Goal: Task Accomplishment & Management: Use online tool/utility

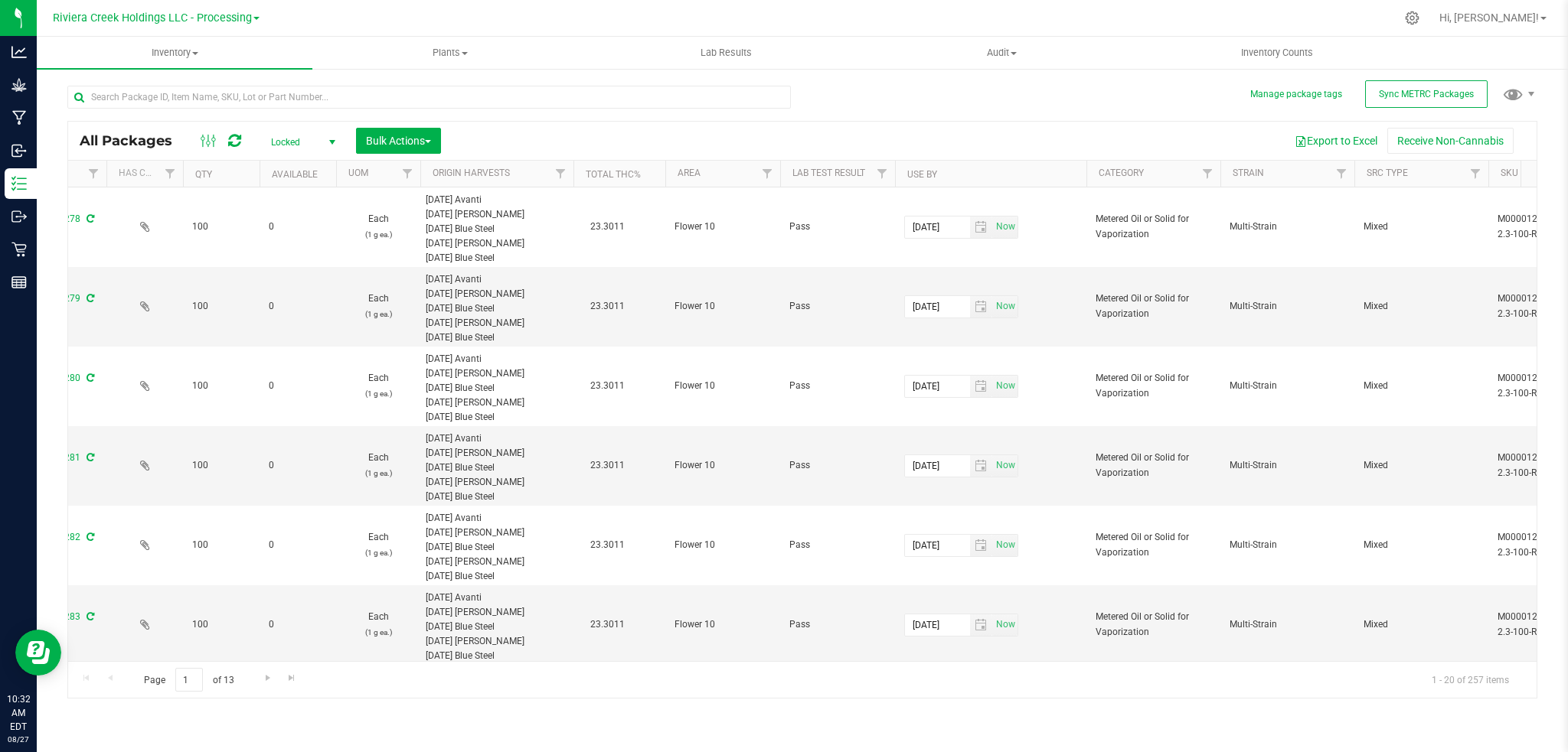
scroll to position [0, 693]
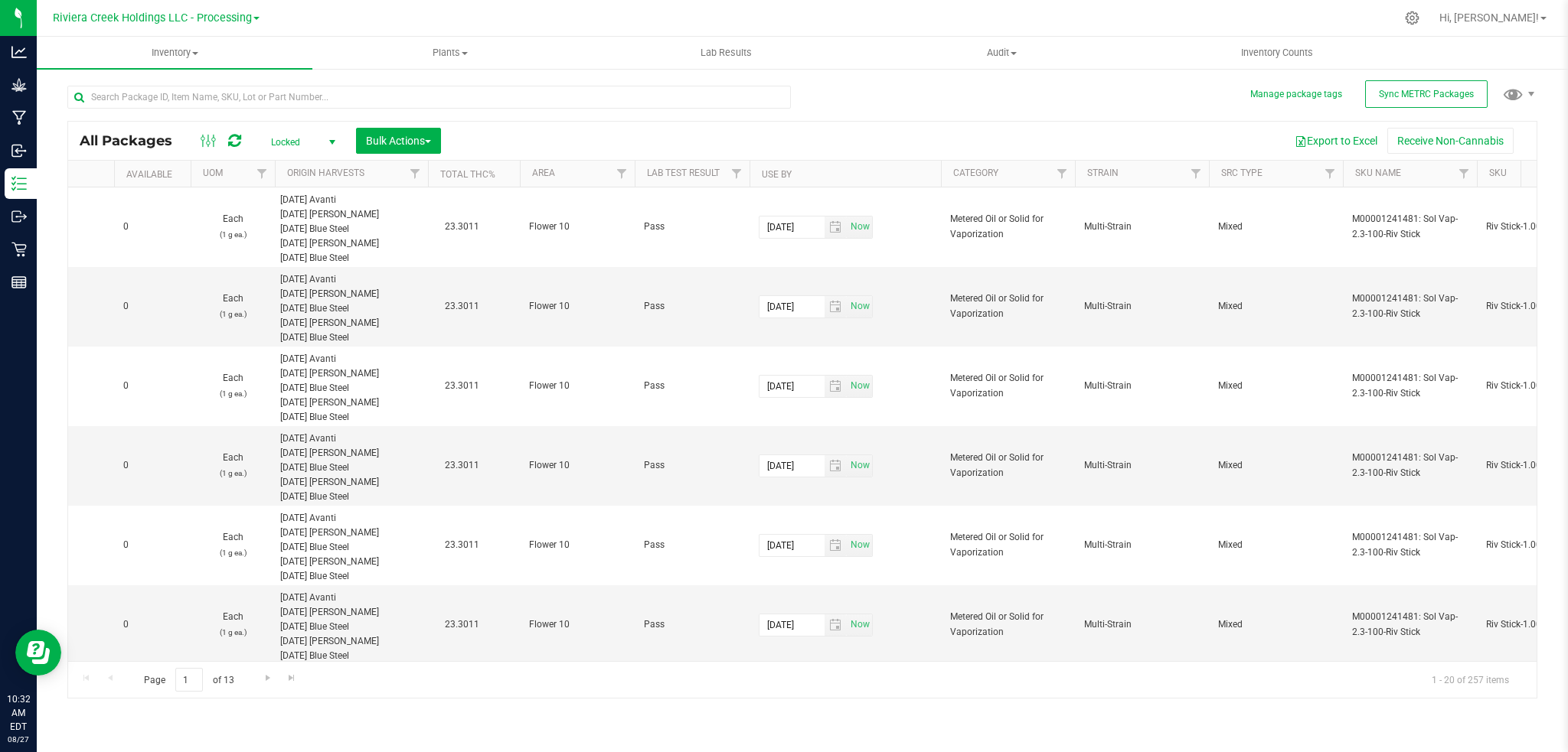
click at [334, 136] on span "select" at bounding box center [331, 142] width 12 height 12
click at [299, 166] on li "Active Only" at bounding box center [299, 166] width 82 height 23
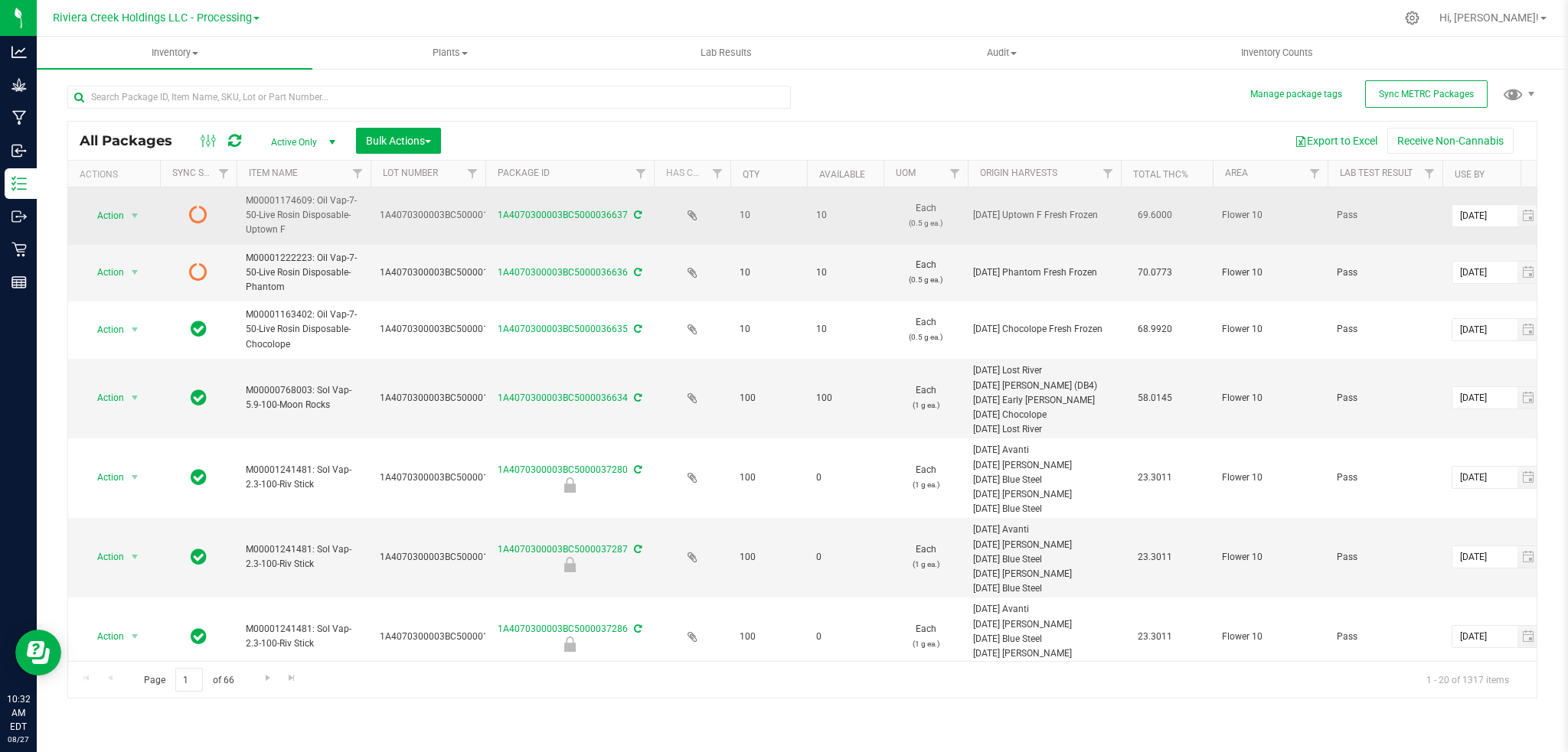
click at [634, 214] on icon at bounding box center [638, 215] width 8 height 9
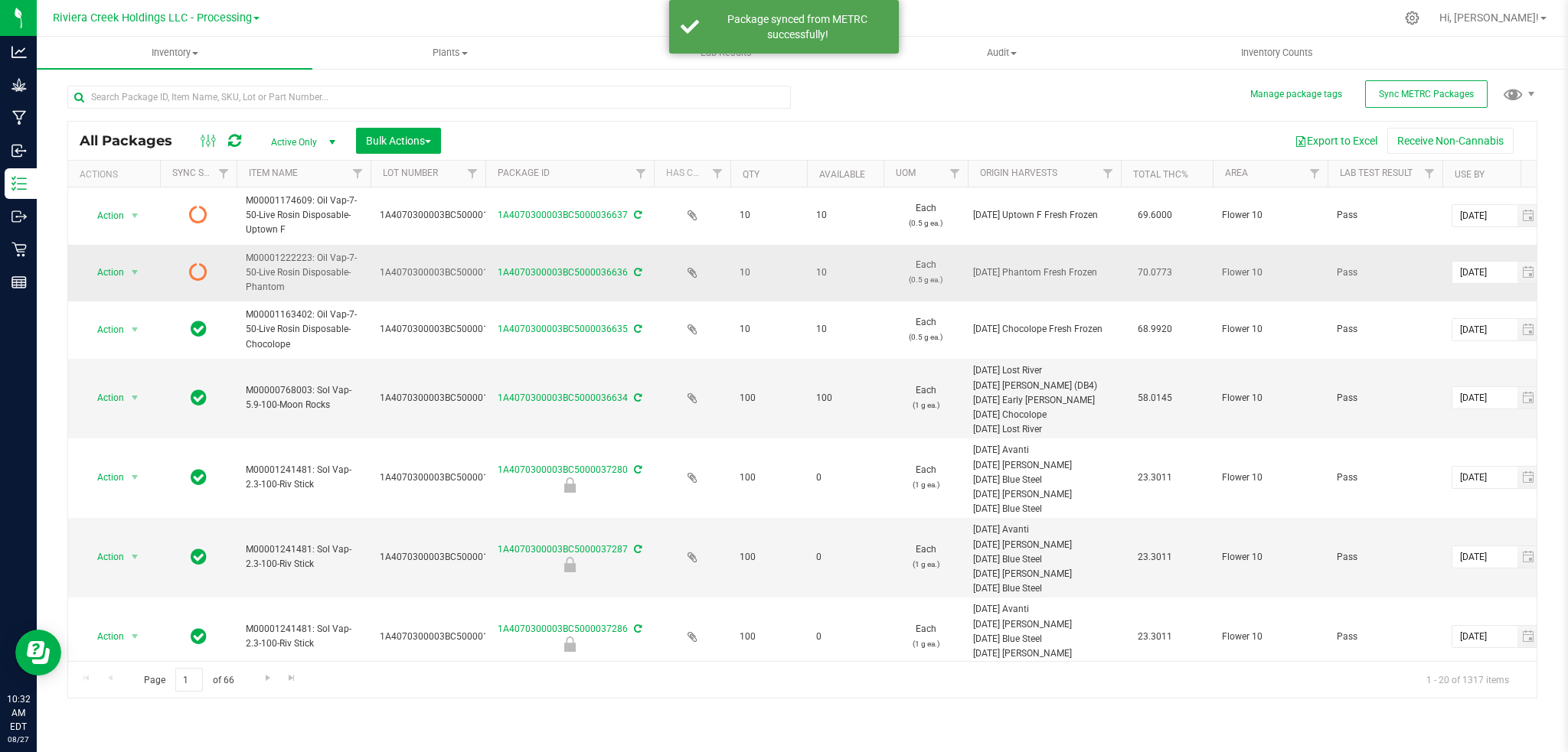
click at [635, 273] on icon at bounding box center [638, 273] width 8 height 9
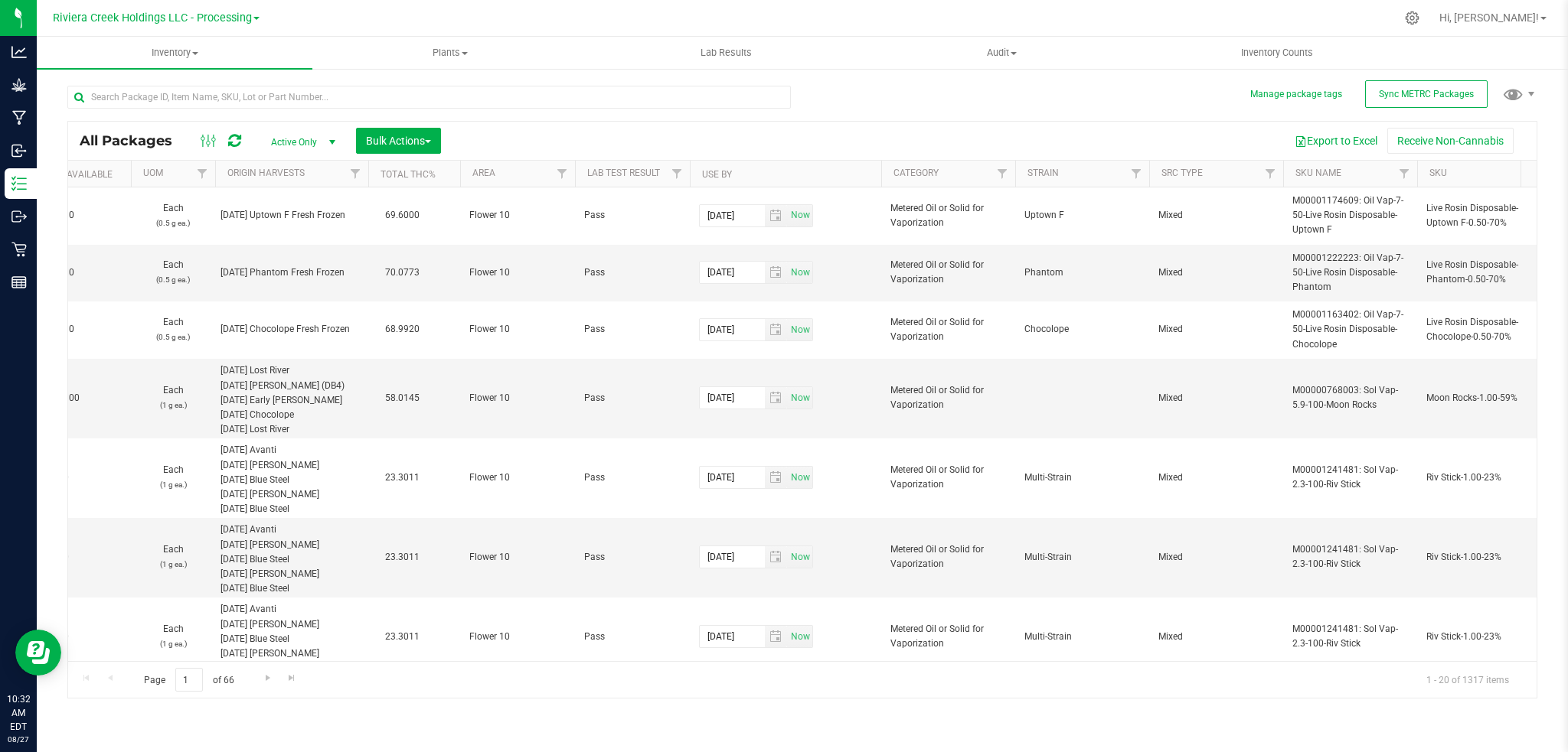
scroll to position [0, 934]
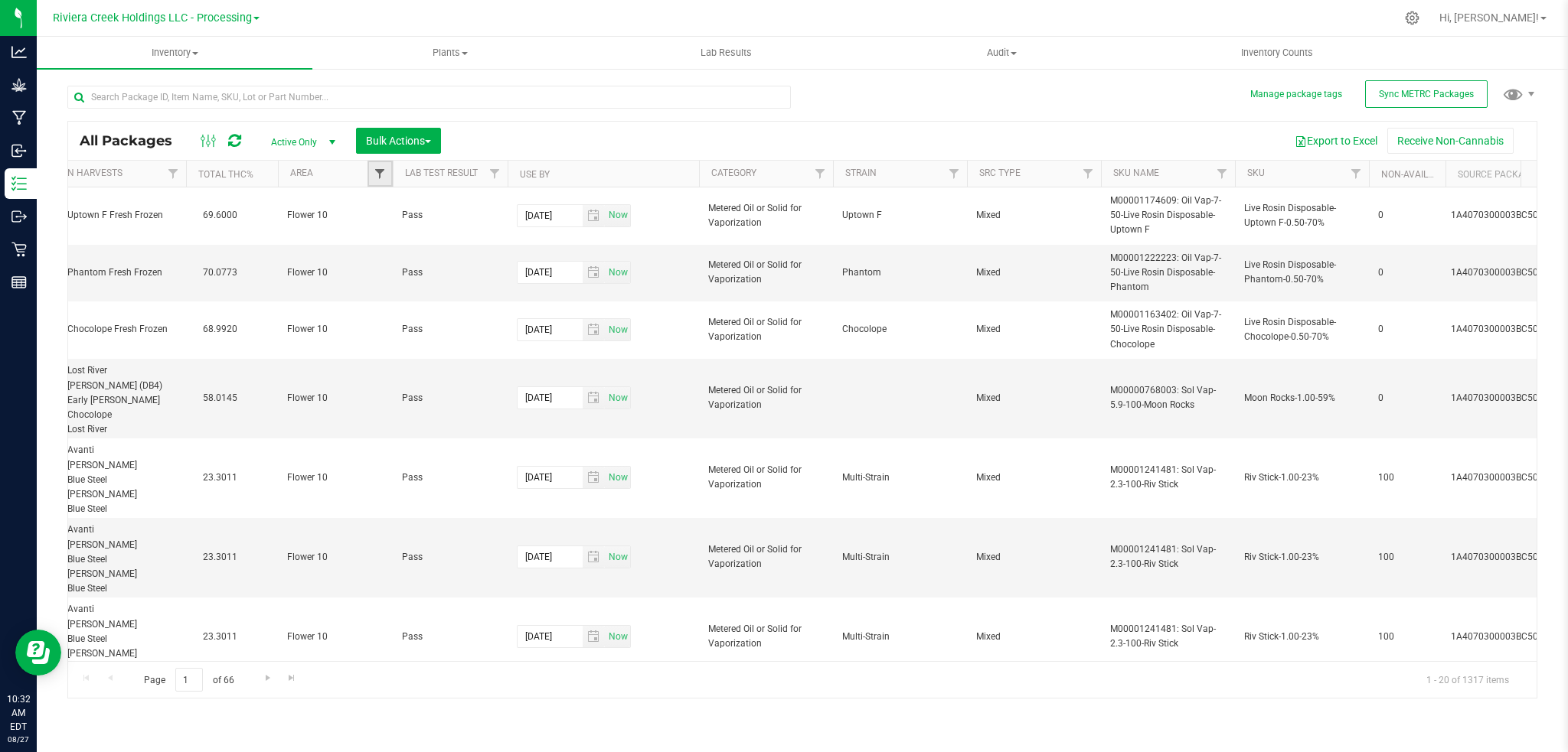
click at [383, 179] on span "Filter" at bounding box center [379, 173] width 12 height 12
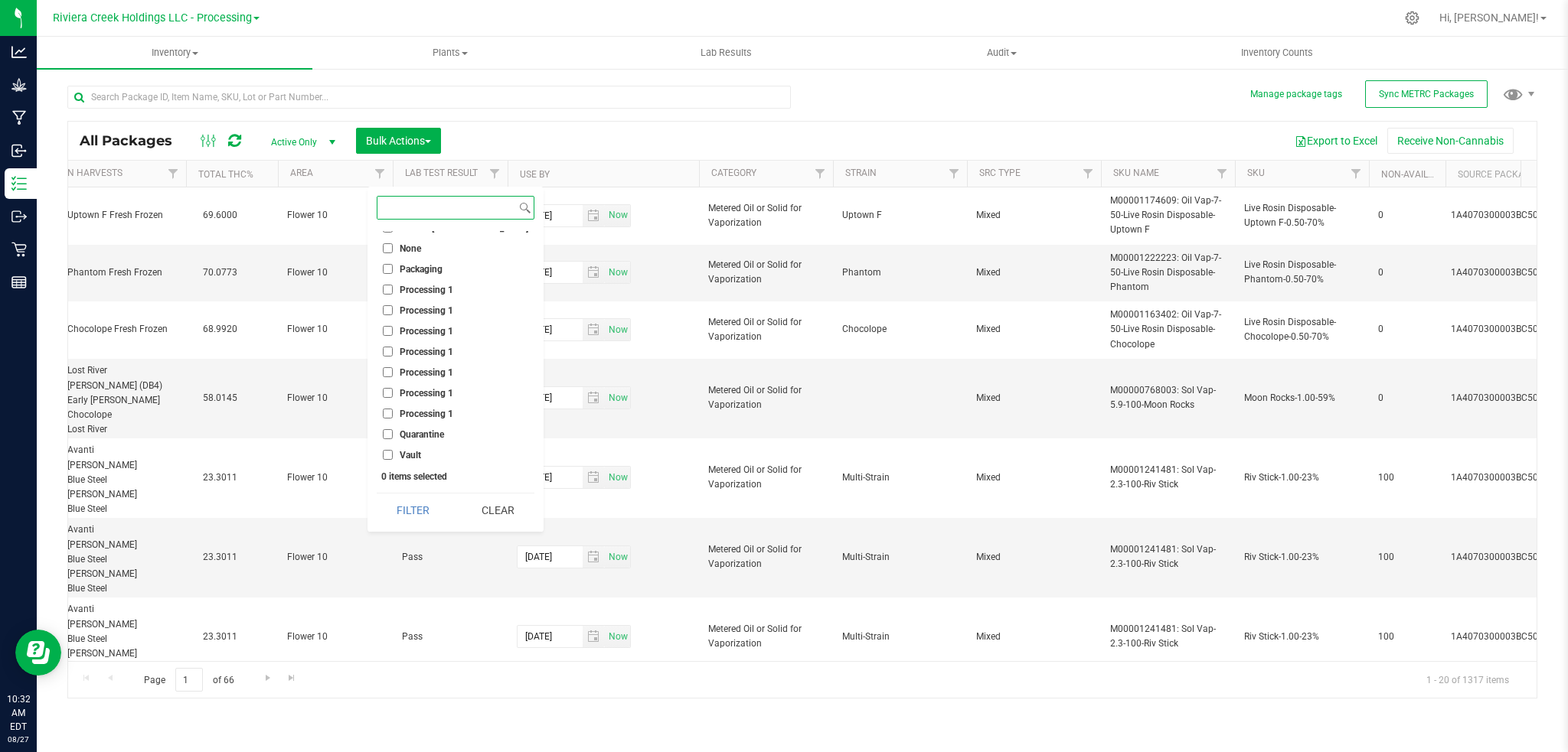
scroll to position [571, 0]
click at [410, 449] on span "Vault" at bounding box center [410, 454] width 21 height 9
click at [392, 448] on input "Vault" at bounding box center [388, 453] width 10 height 10
checkbox input "true"
click at [416, 509] on button "Filter" at bounding box center [413, 510] width 74 height 34
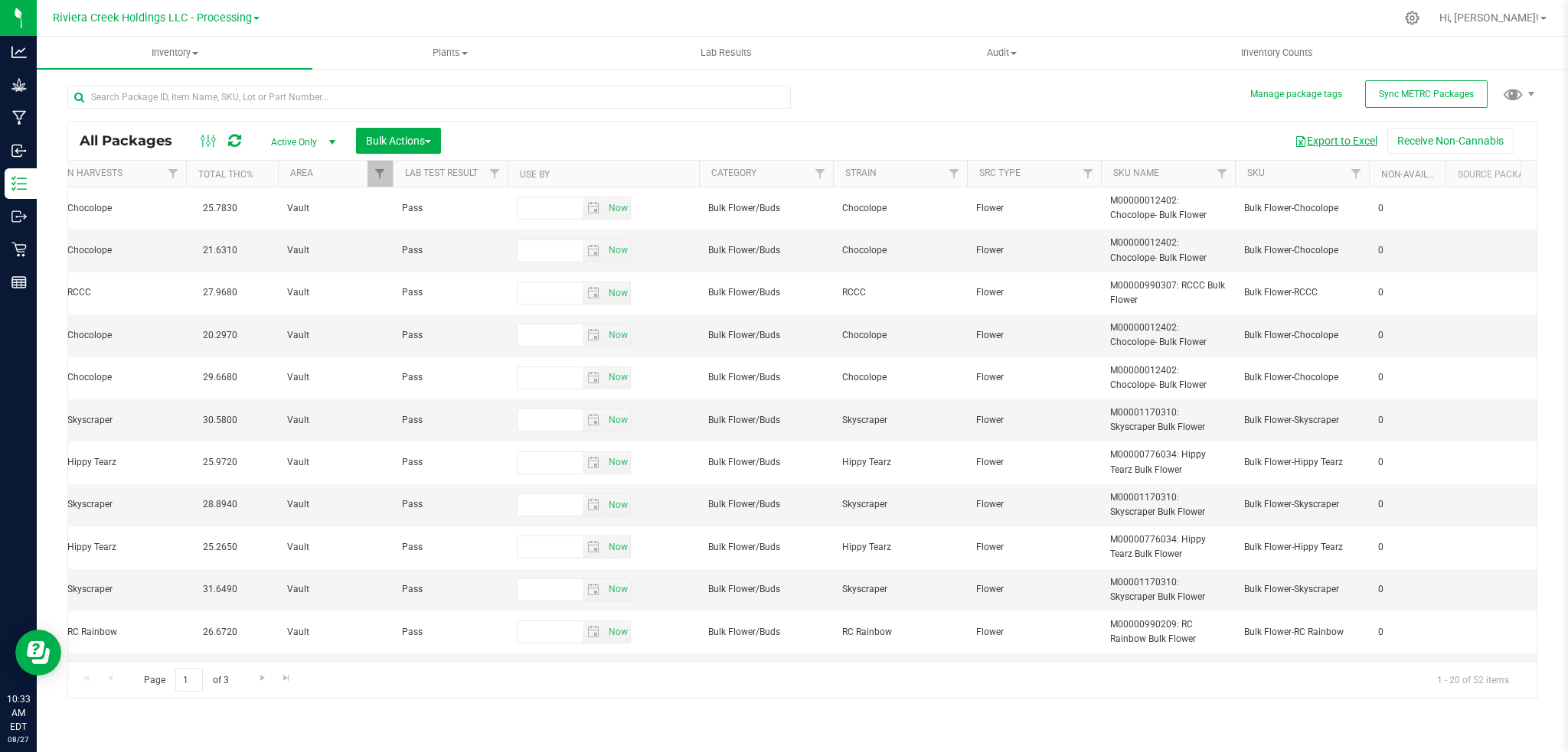
click at [1339, 138] on button "Export to Excel" at bounding box center [1336, 141] width 103 height 26
